Goal: Task Accomplishment & Management: Use online tool/utility

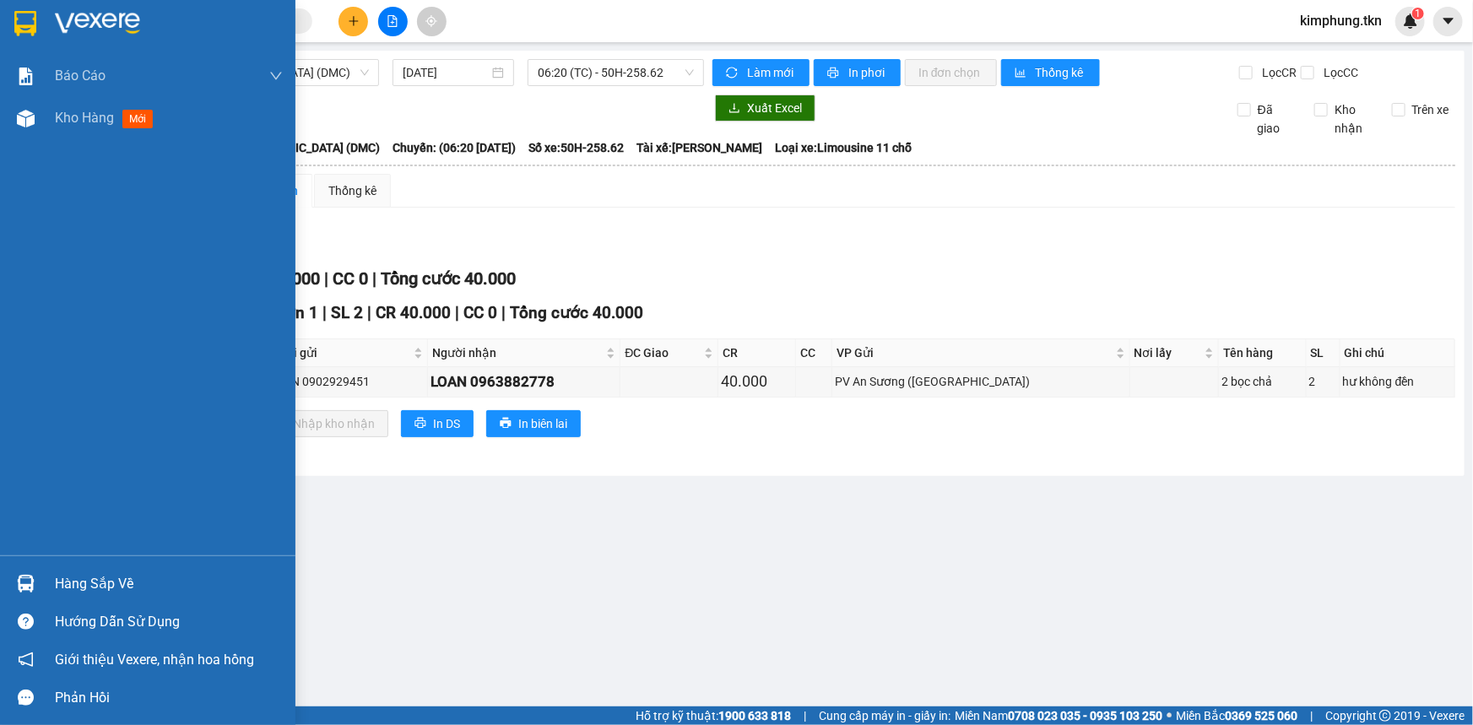
drag, startPoint x: 67, startPoint y: 576, endPoint x: 98, endPoint y: 576, distance: 31.2
click at [68, 576] on div "Hàng sắp về" at bounding box center [169, 583] width 228 height 25
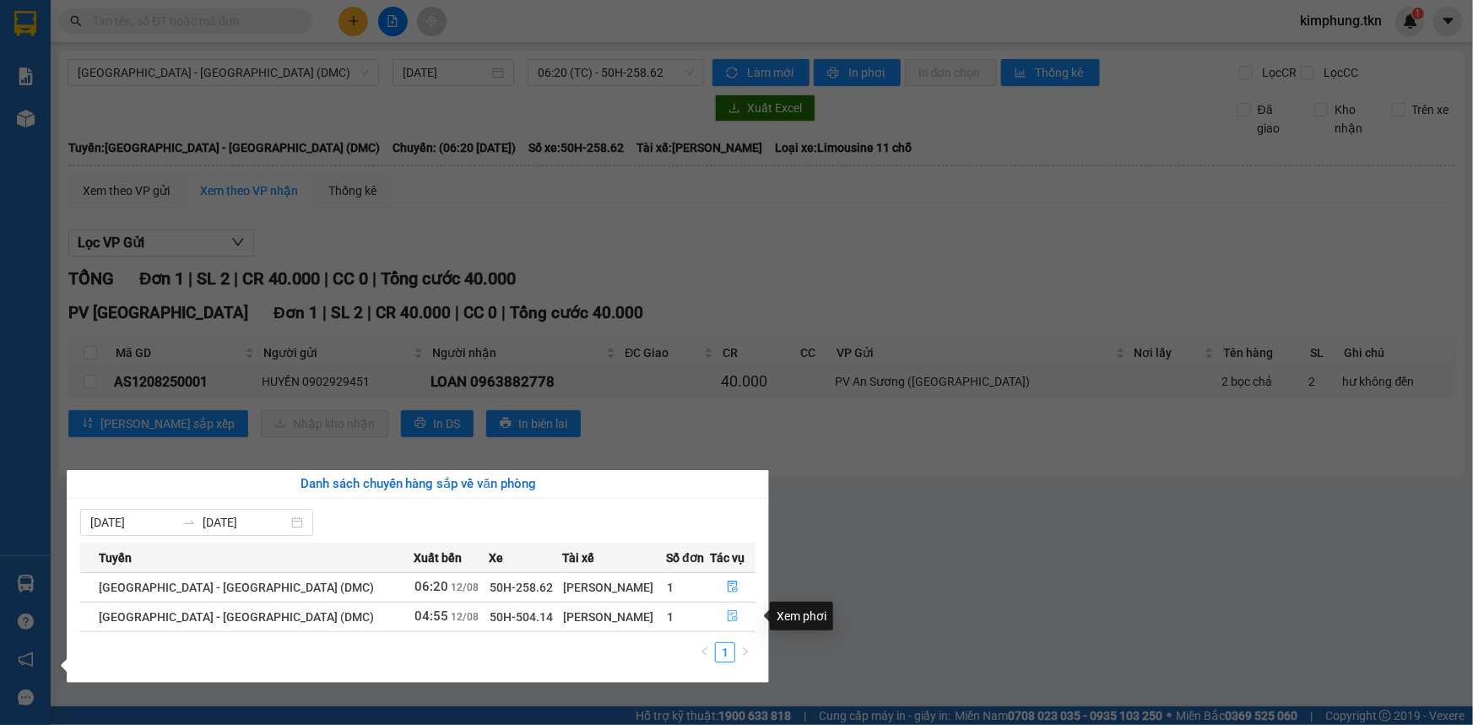
click at [727, 619] on icon "file-done" at bounding box center [733, 616] width 12 height 12
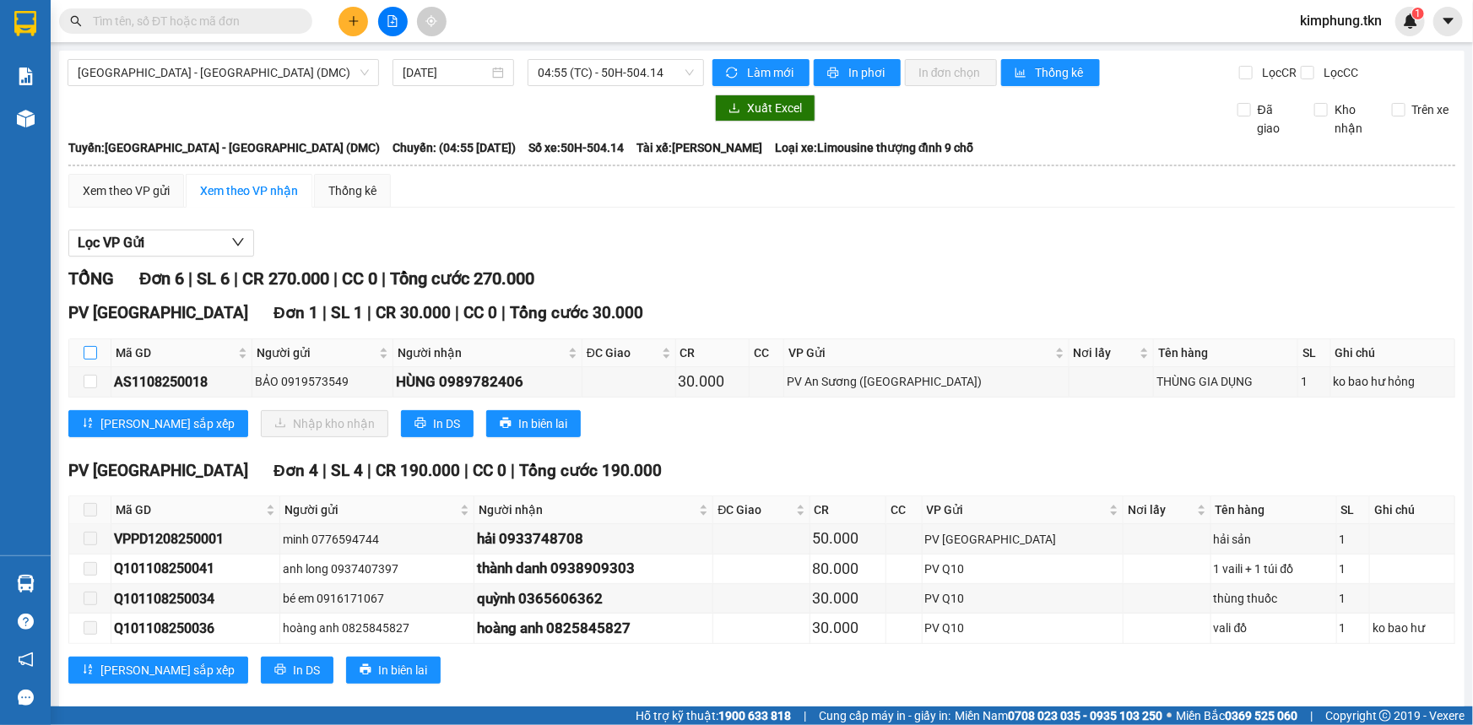
click at [88, 349] on input "checkbox" at bounding box center [91, 353] width 14 height 14
checkbox input "true"
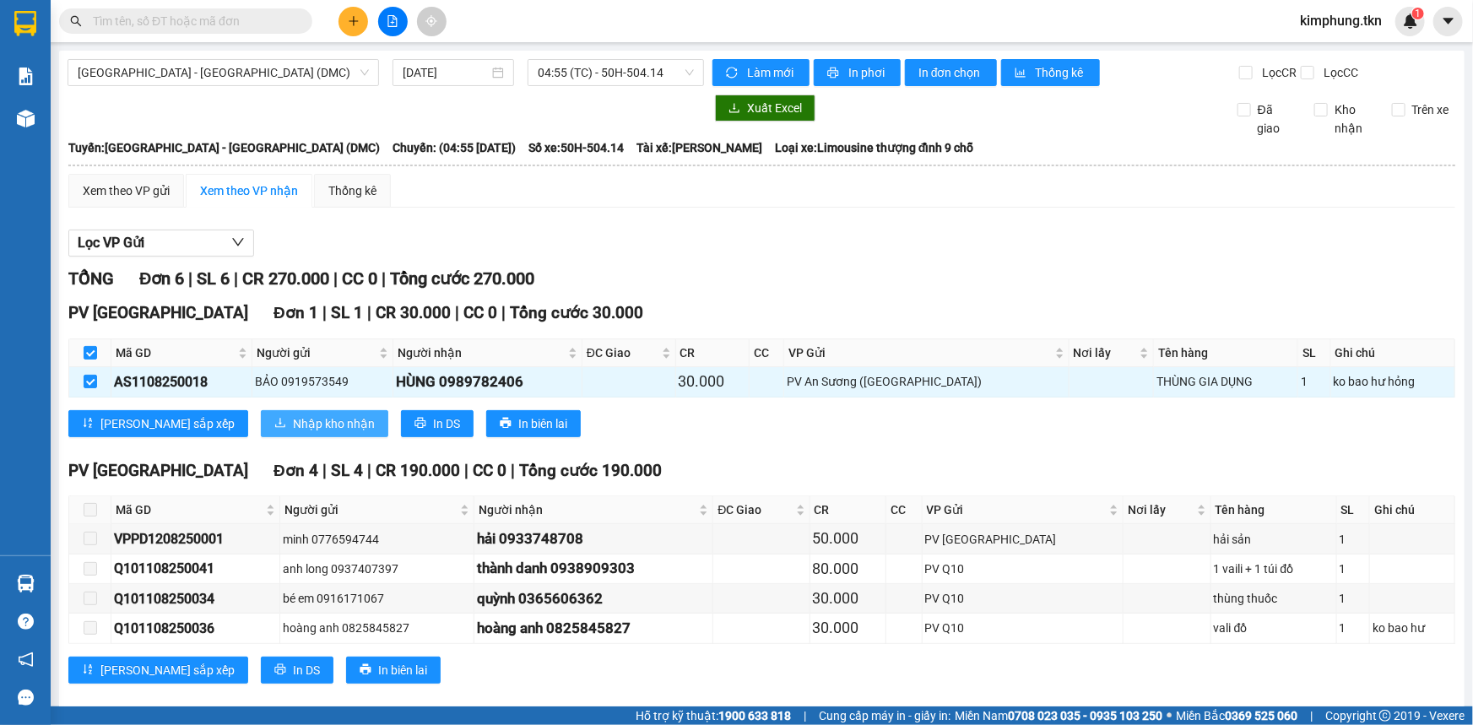
click at [293, 429] on span "Nhập kho nhận" at bounding box center [334, 423] width 82 height 19
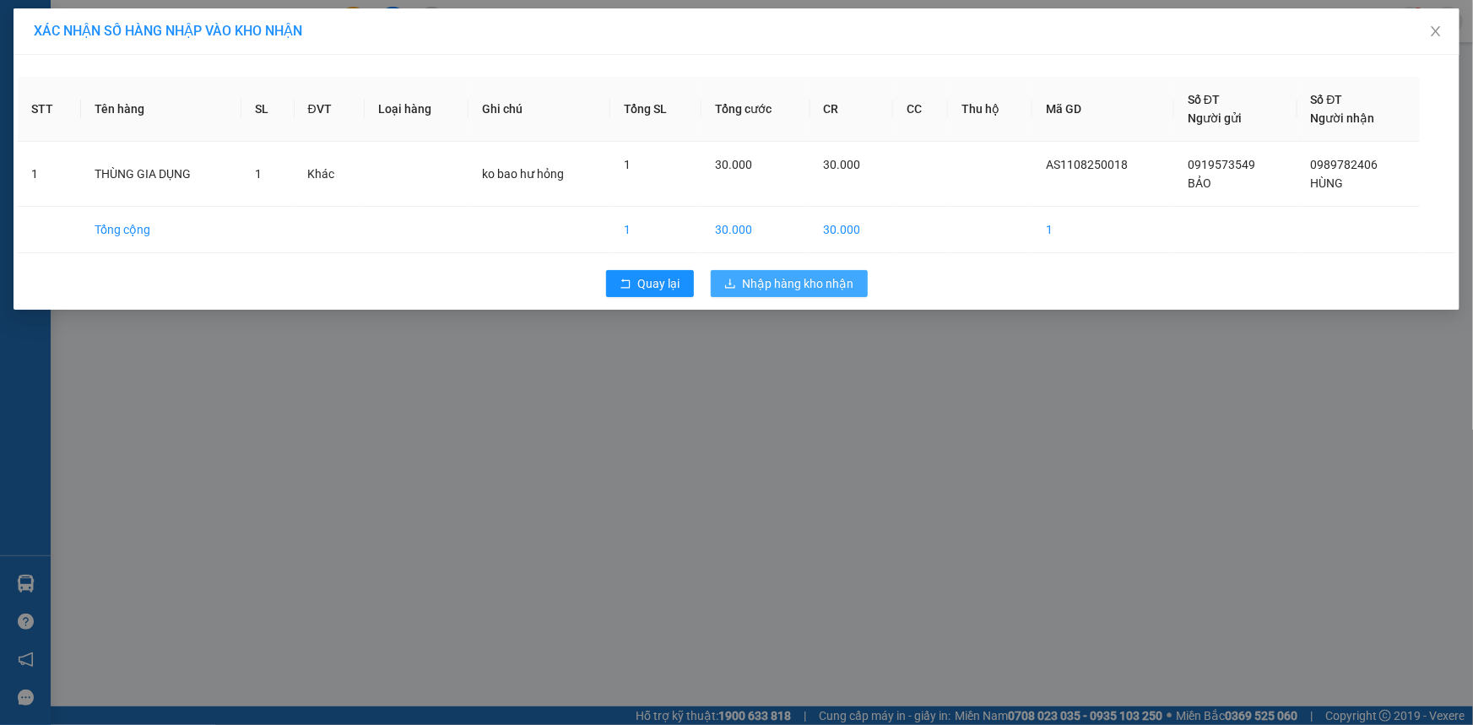
click at [794, 289] on span "Nhập hàng kho nhận" at bounding box center [798, 283] width 111 height 19
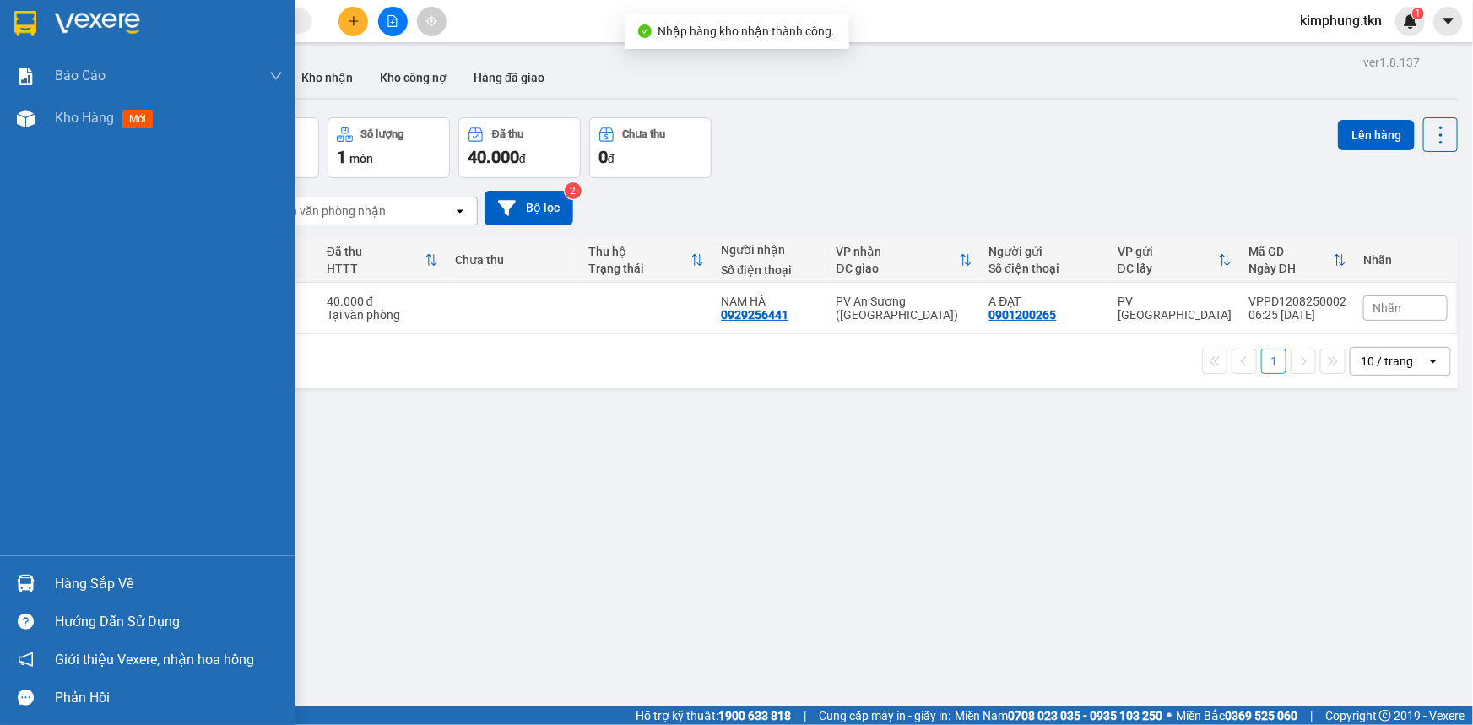
click at [68, 586] on div "Hàng sắp về" at bounding box center [169, 583] width 228 height 25
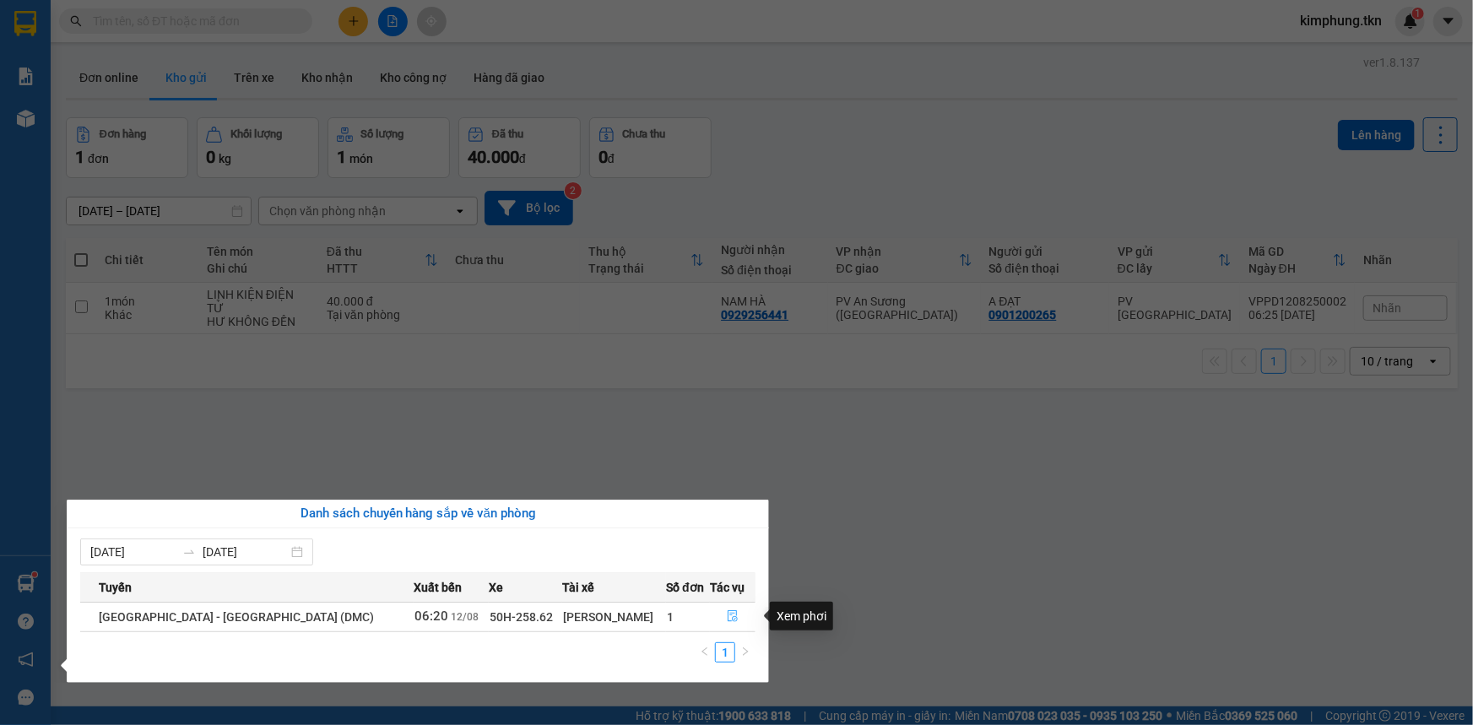
click at [732, 617] on icon "file-done" at bounding box center [733, 616] width 10 height 12
